Goal: Navigation & Orientation: Find specific page/section

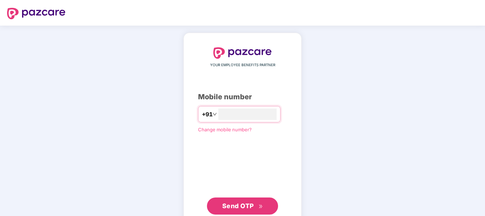
type input "**********"
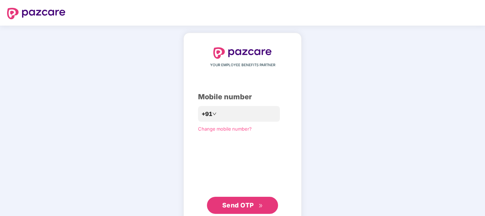
click at [262, 155] on div "**********" at bounding box center [242, 130] width 89 height 167
click at [247, 205] on span "Send OTP" at bounding box center [238, 204] width 32 height 7
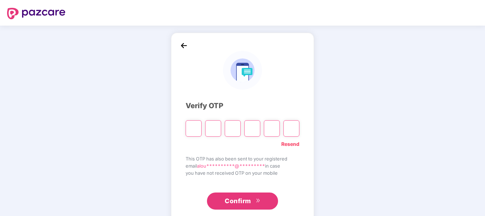
type input "*"
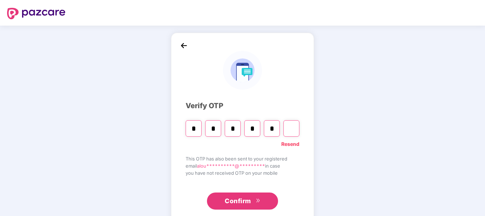
type input "*"
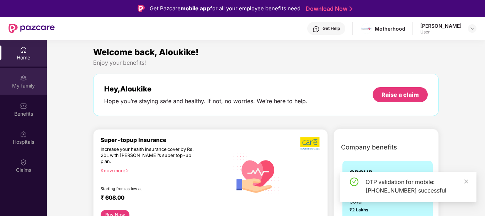
click at [14, 79] on div "My family" at bounding box center [23, 81] width 47 height 27
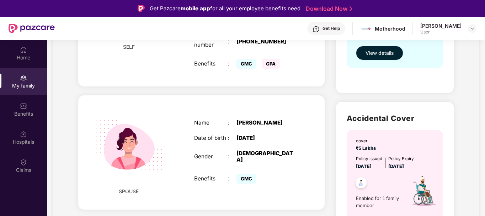
scroll to position [177, 0]
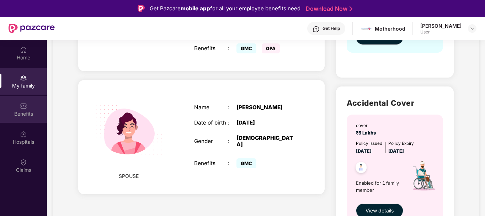
click at [30, 117] on div "Benefits" at bounding box center [23, 113] width 47 height 7
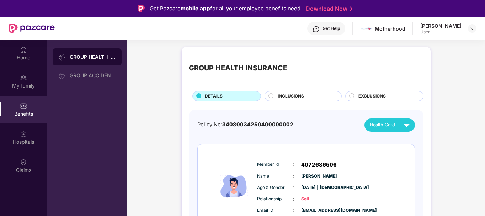
click at [30, 67] on div "Home My family Benefits Hospitals Claims" at bounding box center [23, 110] width 47 height 141
click at [30, 56] on div "Home" at bounding box center [23, 57] width 47 height 7
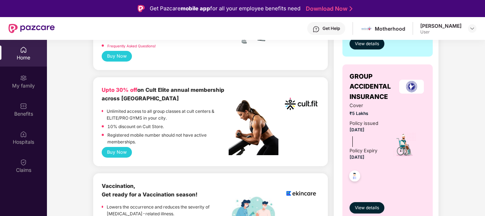
scroll to position [358, 0]
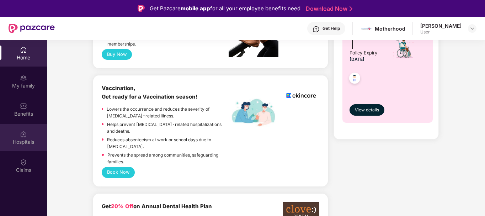
click at [21, 133] on img at bounding box center [23, 134] width 7 height 7
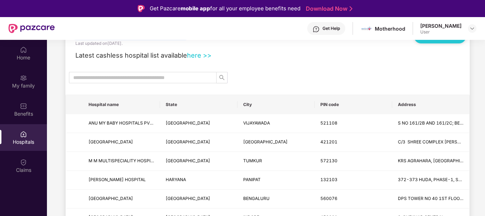
scroll to position [36, 0]
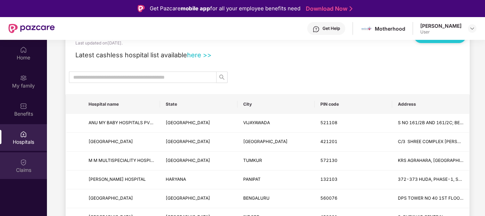
click at [27, 175] on div "Claims" at bounding box center [23, 165] width 47 height 27
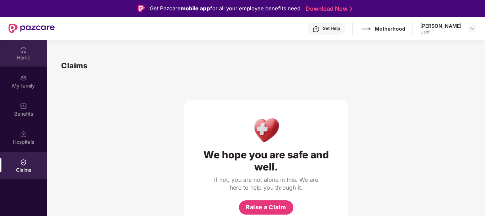
click at [26, 63] on div "Home" at bounding box center [23, 53] width 47 height 27
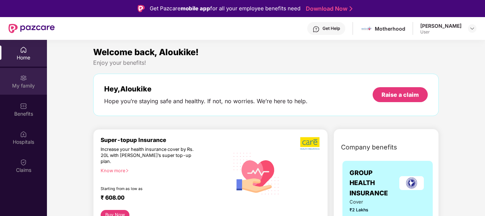
click at [28, 77] on div "My family" at bounding box center [23, 81] width 47 height 27
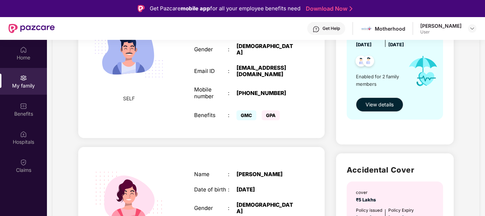
scroll to position [110, 0]
click at [369, 105] on span "View details" at bounding box center [380, 104] width 28 height 8
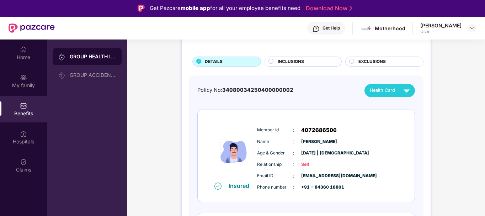
scroll to position [64, 0]
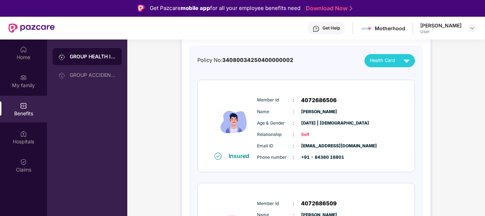
click at [39, 66] on div "Home My family Benefits Hospitals Claims" at bounding box center [23, 109] width 47 height 141
click at [23, 38] on div at bounding box center [32, 28] width 46 height 23
click at [26, 48] on img at bounding box center [23, 49] width 7 height 7
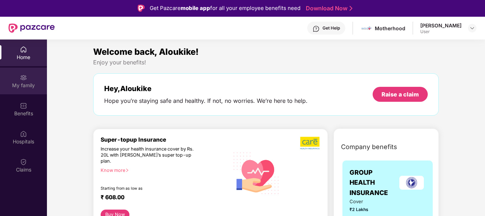
click at [31, 74] on div "My family" at bounding box center [23, 81] width 47 height 27
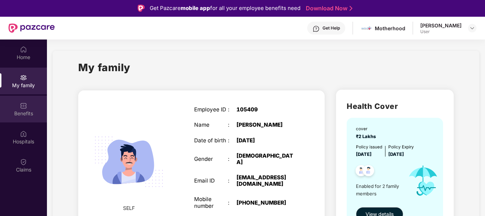
click at [33, 108] on div "Benefits" at bounding box center [23, 109] width 47 height 27
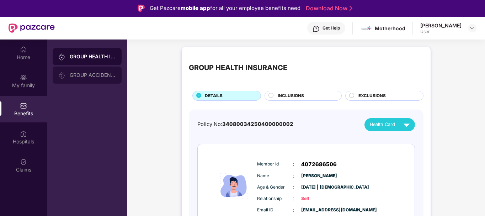
click at [100, 74] on div "GROUP ACCIDENTAL INSURANCE" at bounding box center [93, 75] width 46 height 6
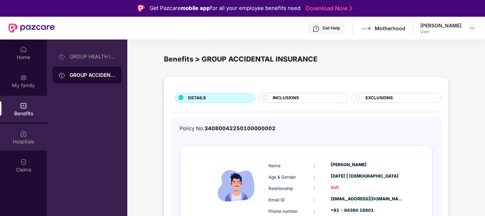
click at [26, 145] on div "Hospitals" at bounding box center [23, 141] width 47 height 7
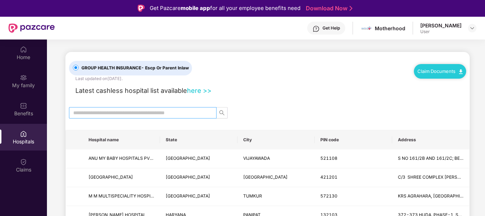
click at [102, 114] on input "text" at bounding box center [139, 113] width 133 height 8
